Goal: Navigation & Orientation: Go to known website

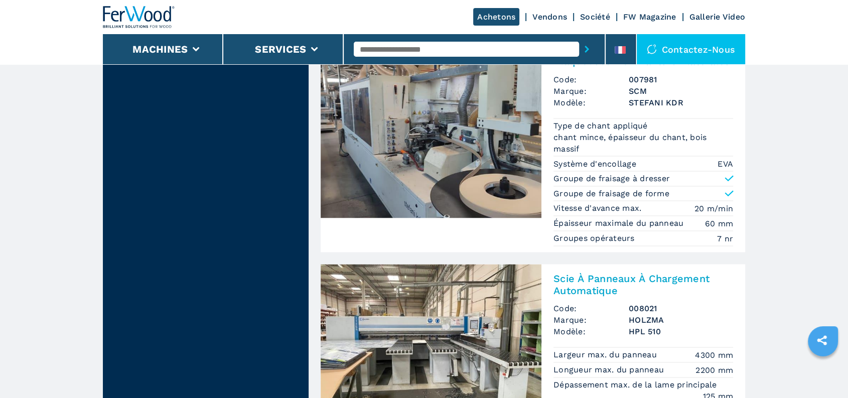
scroll to position [1870, 0]
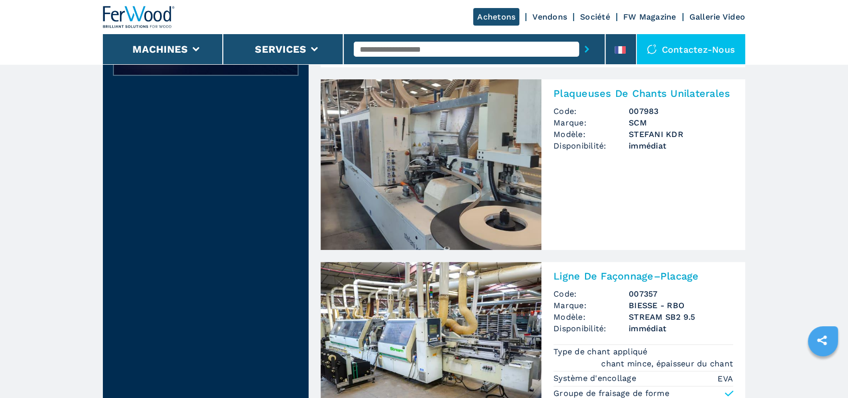
scroll to position [390, 0]
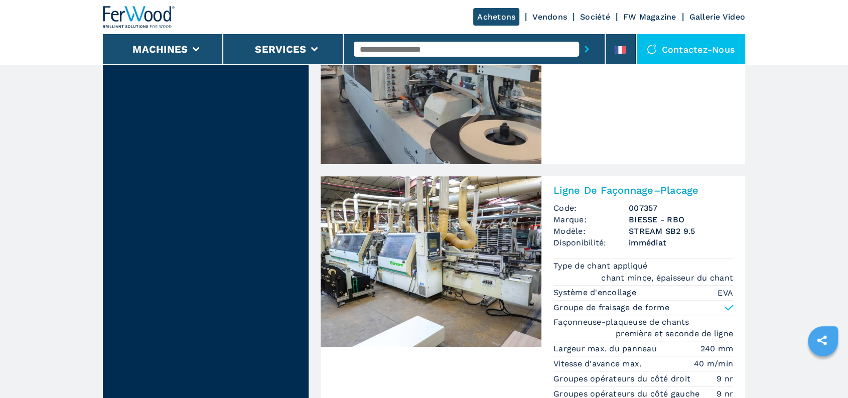
click at [136, 14] on img at bounding box center [139, 17] width 72 height 22
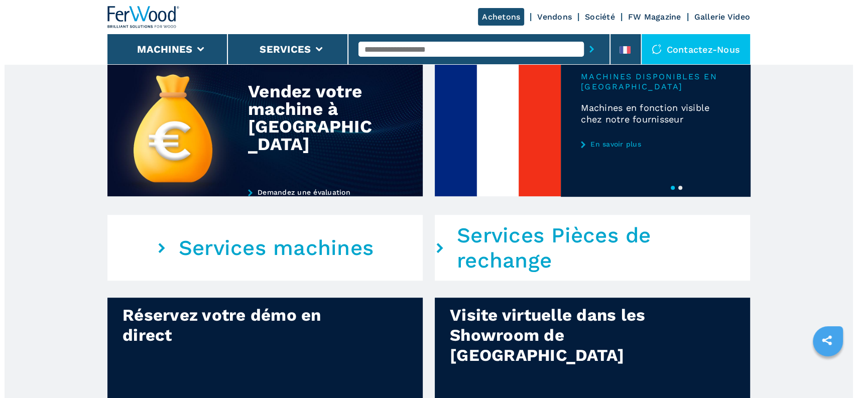
scroll to position [502, 0]
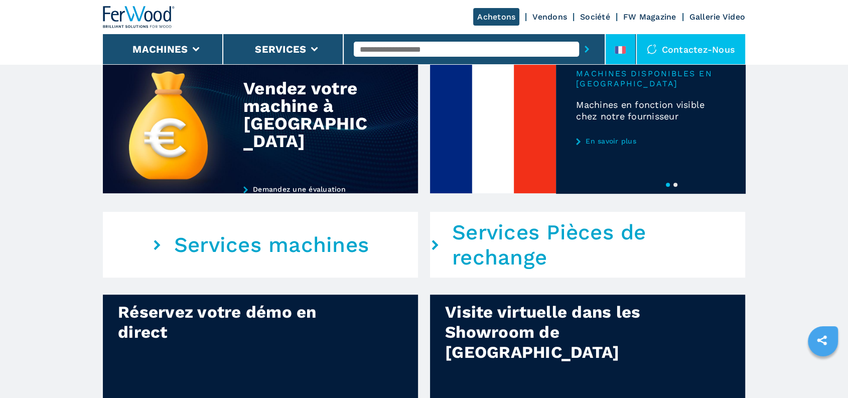
click at [628, 51] on li at bounding box center [621, 49] width 30 height 30
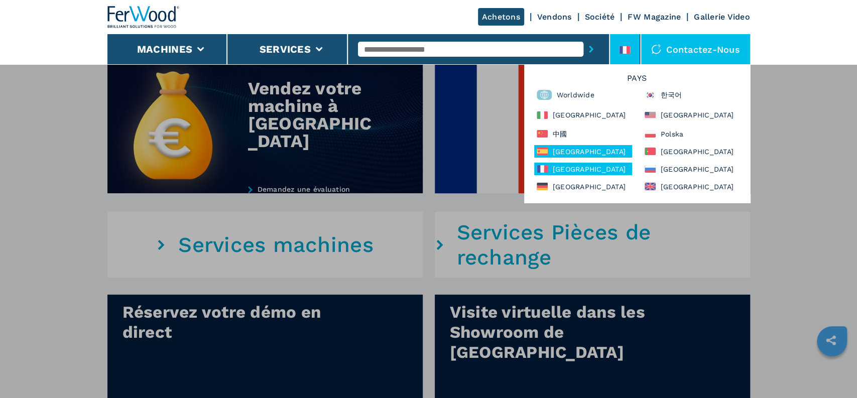
click at [586, 147] on div "[GEOGRAPHIC_DATA]" at bounding box center [583, 151] width 98 height 13
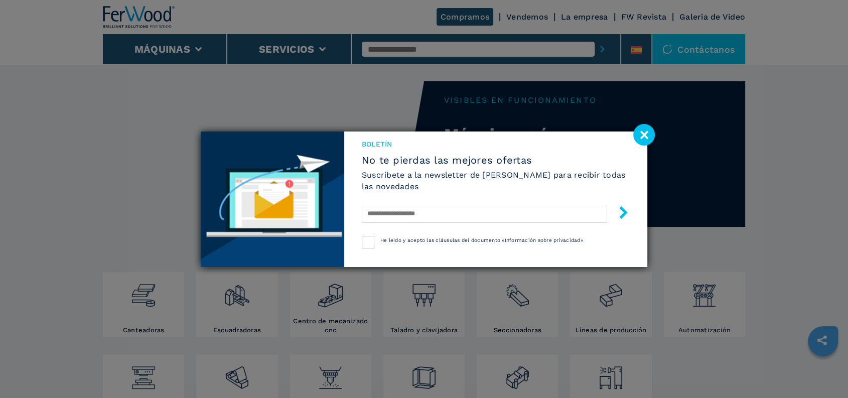
click at [642, 135] on image at bounding box center [644, 135] width 22 height 22
